Goal: Information Seeking & Learning: Find specific page/section

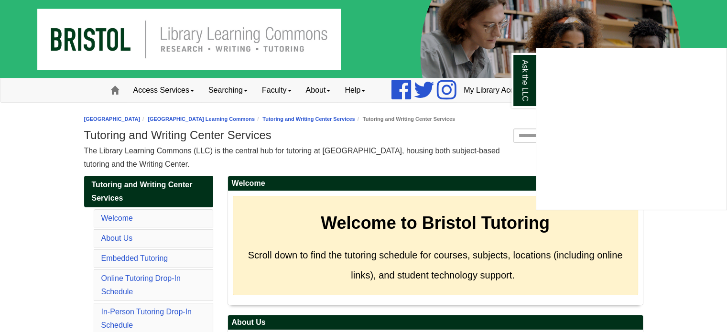
click at [323, 86] on div "Ask the LLC" at bounding box center [363, 166] width 727 height 332
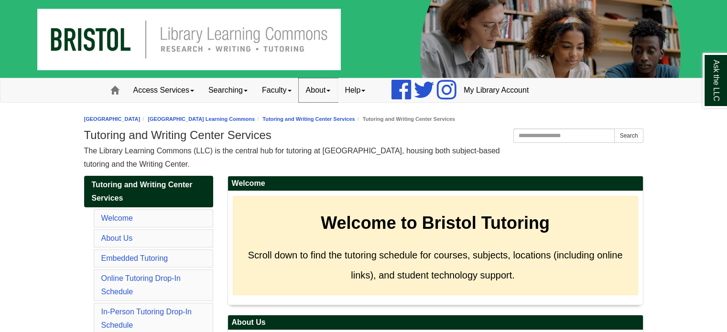
click at [327, 91] on link "About" at bounding box center [318, 90] width 39 height 24
click at [329, 123] on link "Hours & Locations" at bounding box center [337, 121] width 76 height 11
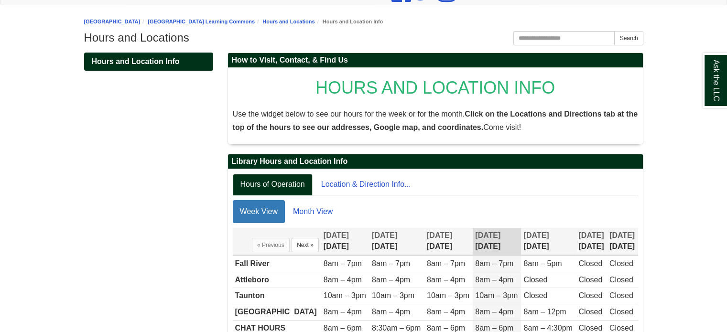
scroll to position [149, 0]
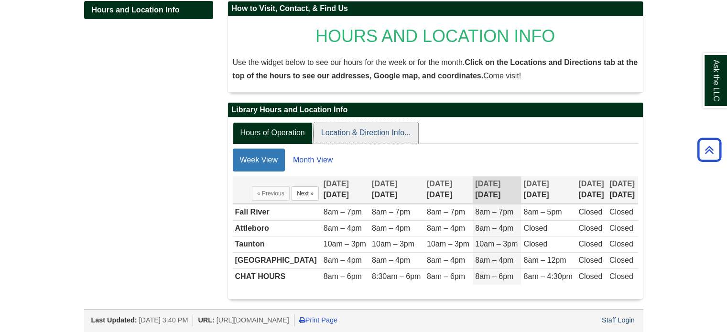
click at [360, 135] on link "Location & Direction Info..." at bounding box center [366, 133] width 105 height 22
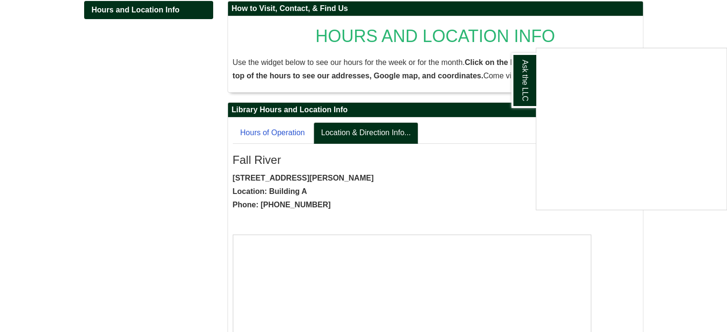
click at [279, 138] on div "Ask the LLC" at bounding box center [363, 166] width 727 height 332
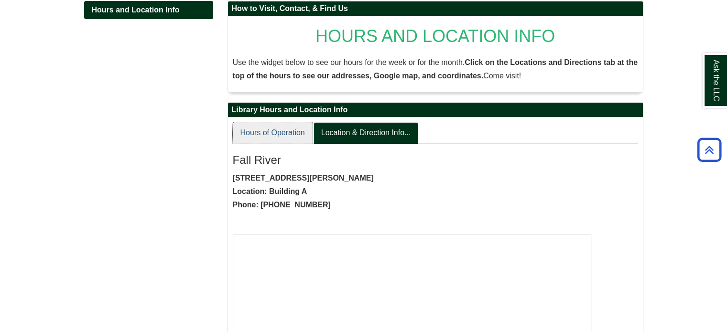
click at [263, 125] on link "Hours of Operation" at bounding box center [273, 133] width 80 height 22
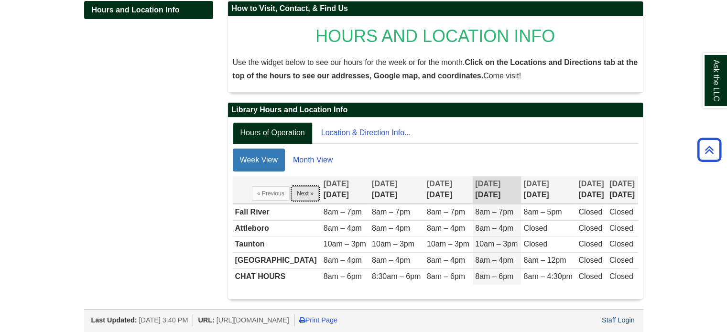
click at [294, 193] on button "Next »" at bounding box center [305, 193] width 27 height 14
